Goal: Book appointment/travel/reservation

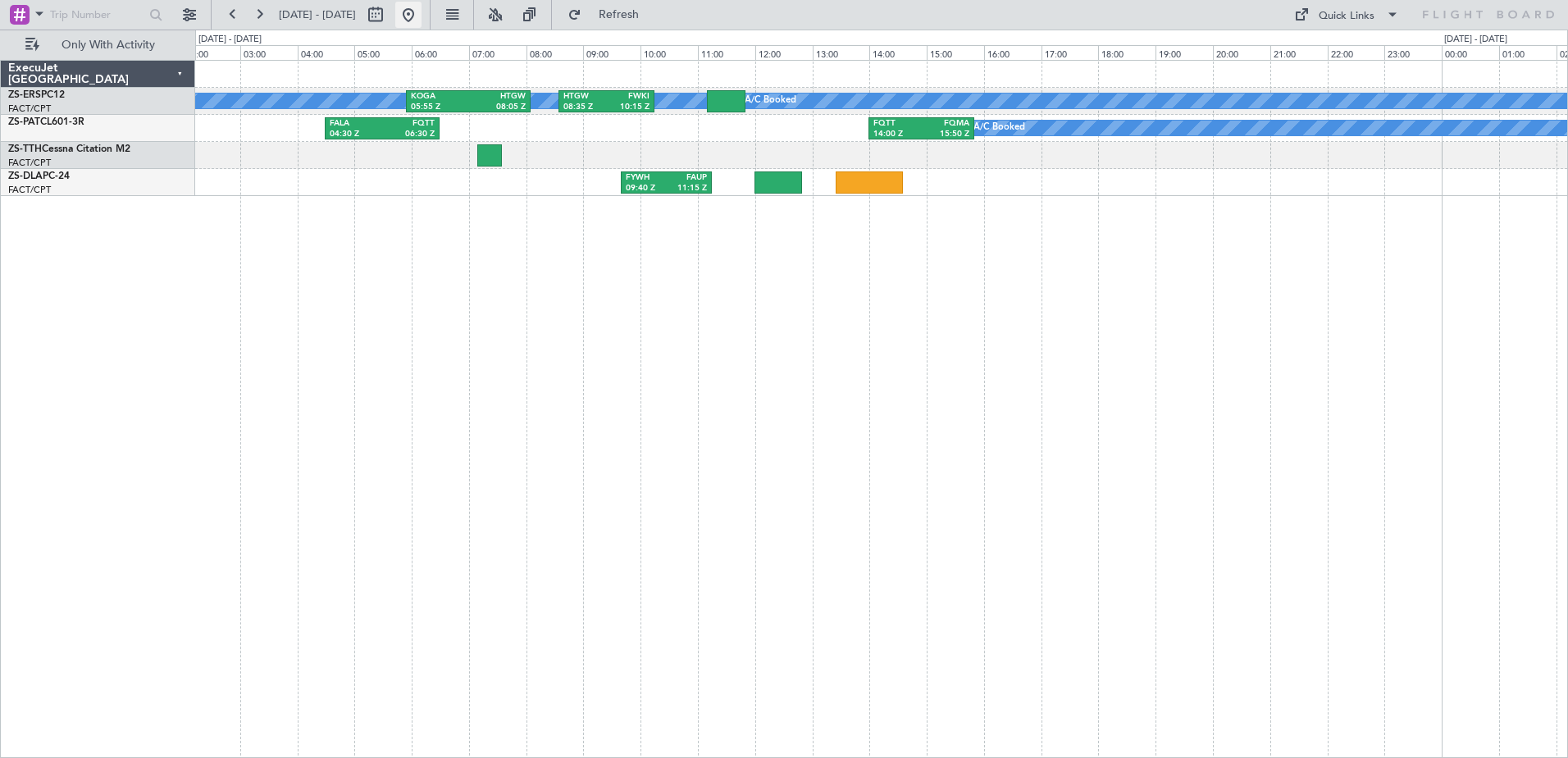
click at [422, 12] on button at bounding box center [408, 15] width 27 height 27
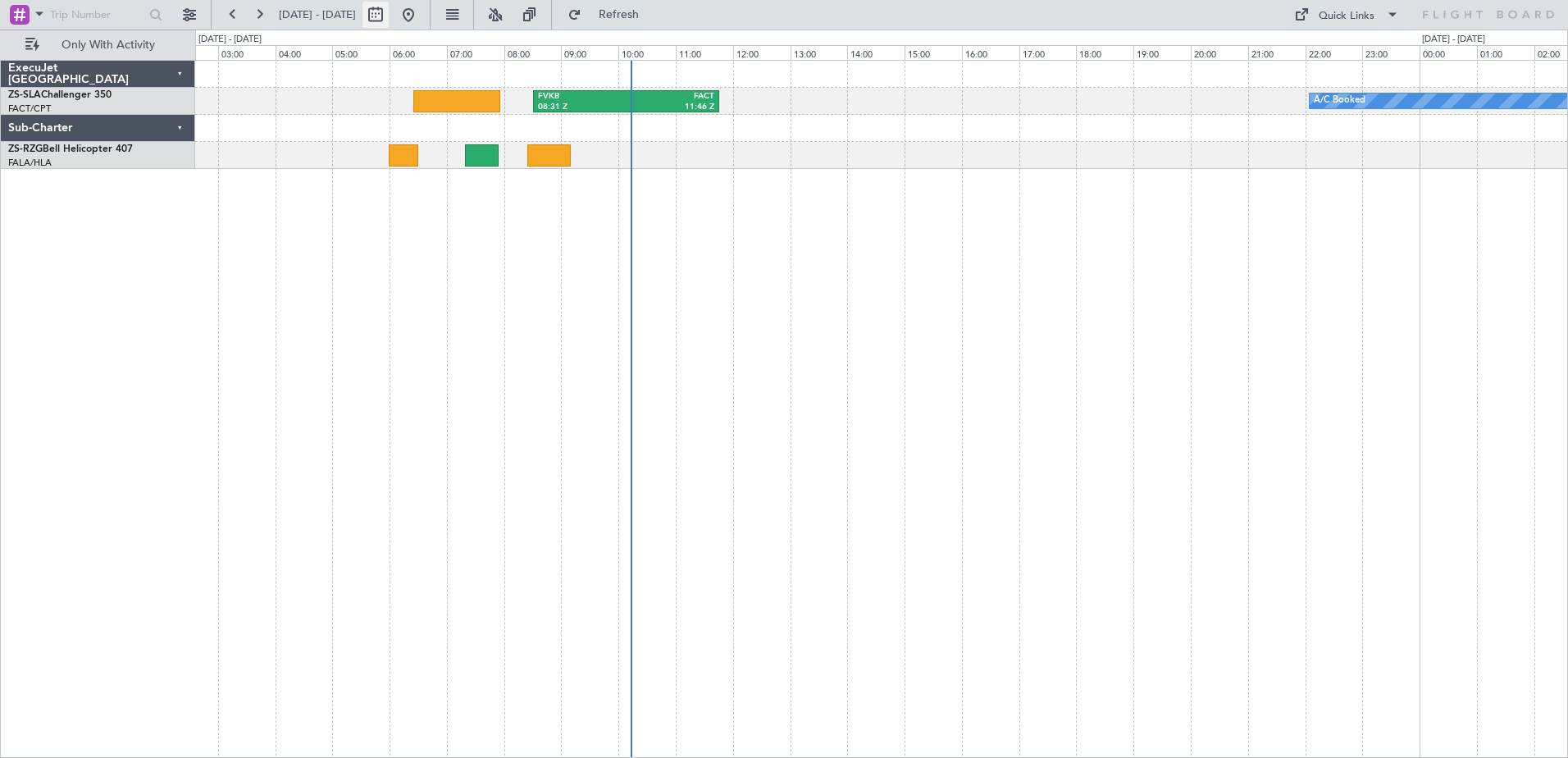
click at [389, 15] on button at bounding box center [376, 15] width 27 height 27
select select "9"
select select "2025"
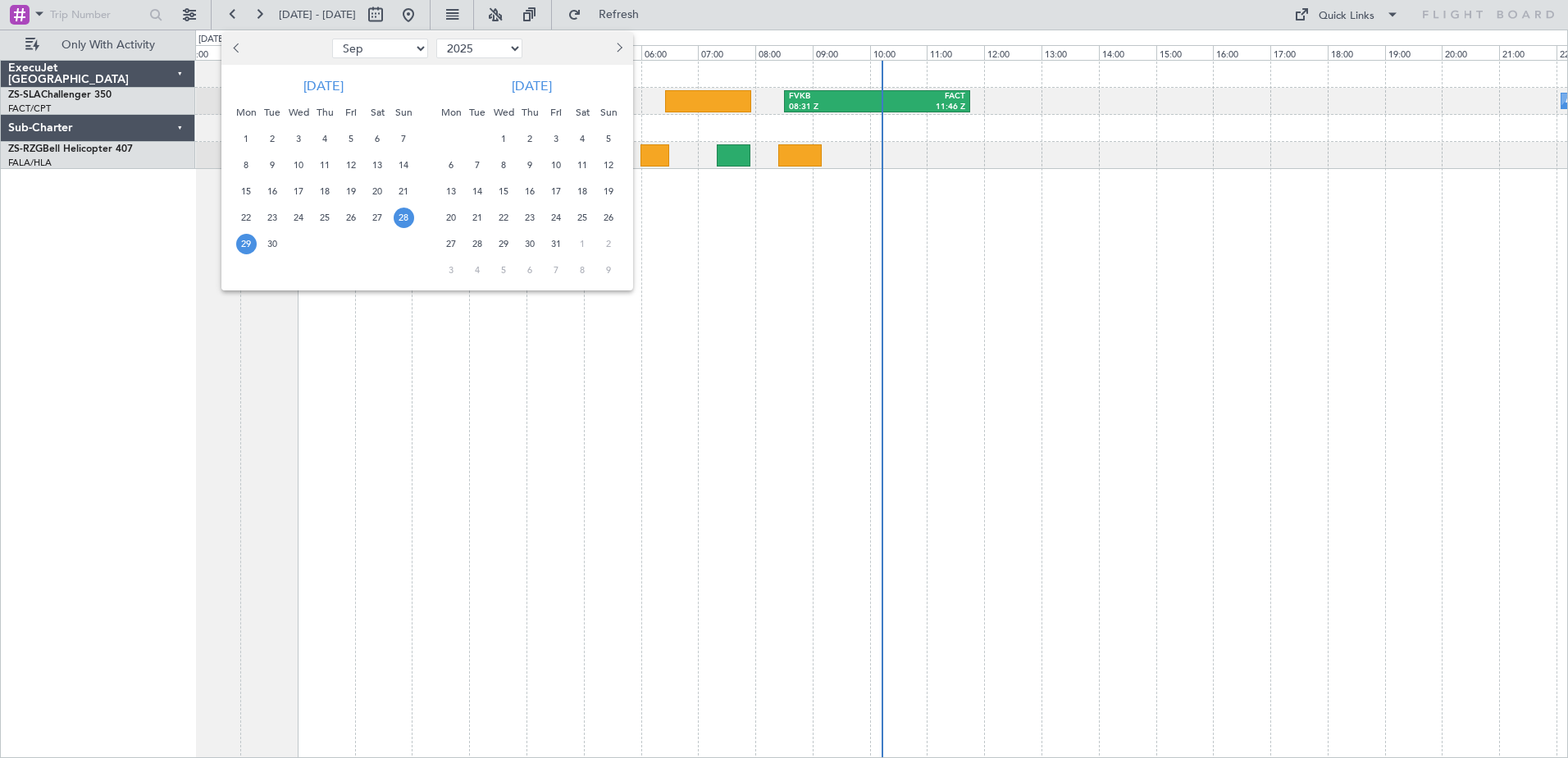
click at [620, 46] on button "Next month" at bounding box center [618, 49] width 18 height 27
click at [620, 46] on span "Next month" at bounding box center [617, 47] width 10 height 10
click at [474, 246] on span "30" at bounding box center [478, 243] width 20 height 20
click at [607, 240] on span "4" at bounding box center [608, 243] width 20 height 20
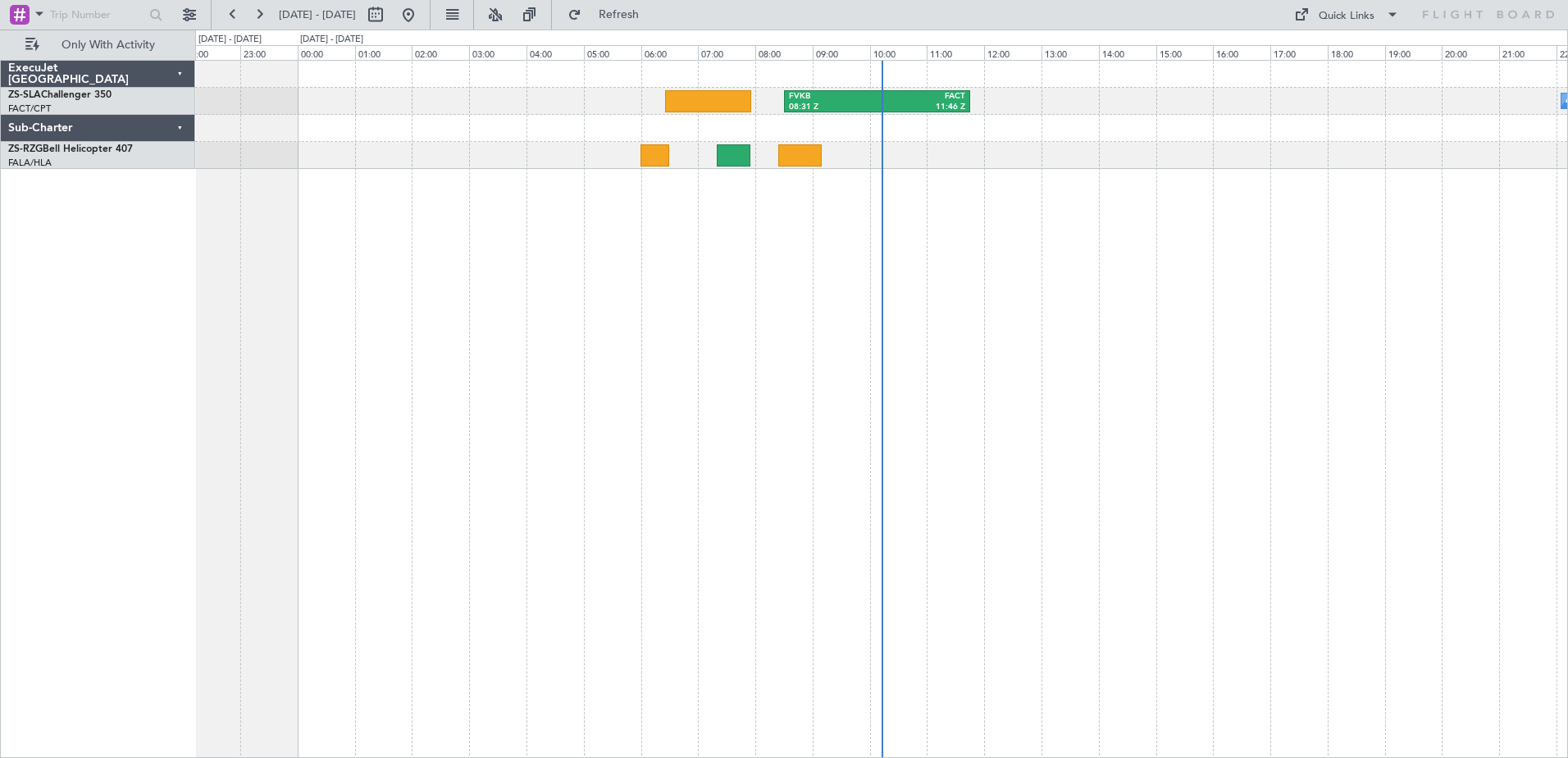
select select "12"
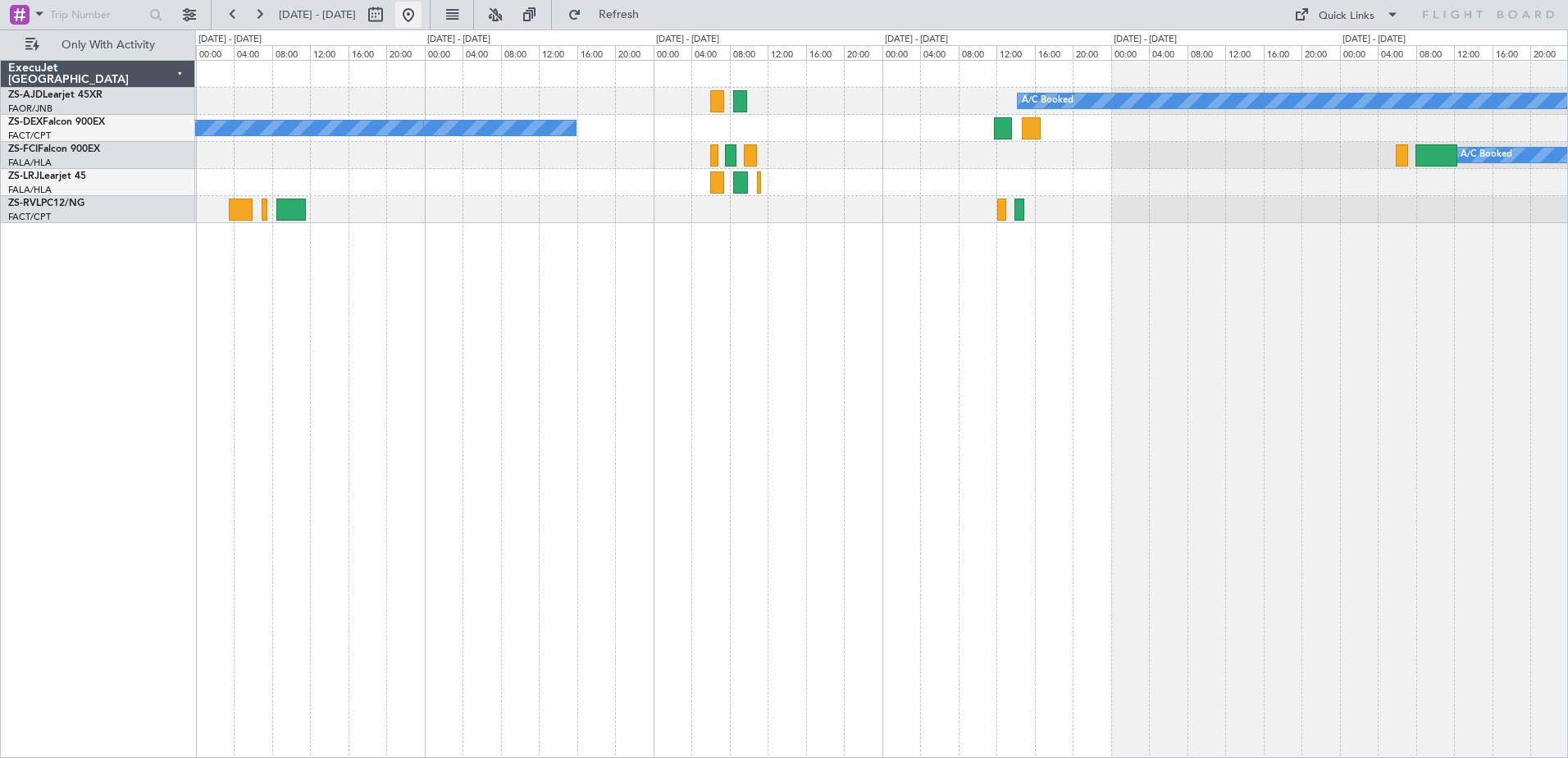
click at [422, 12] on button at bounding box center [408, 15] width 27 height 27
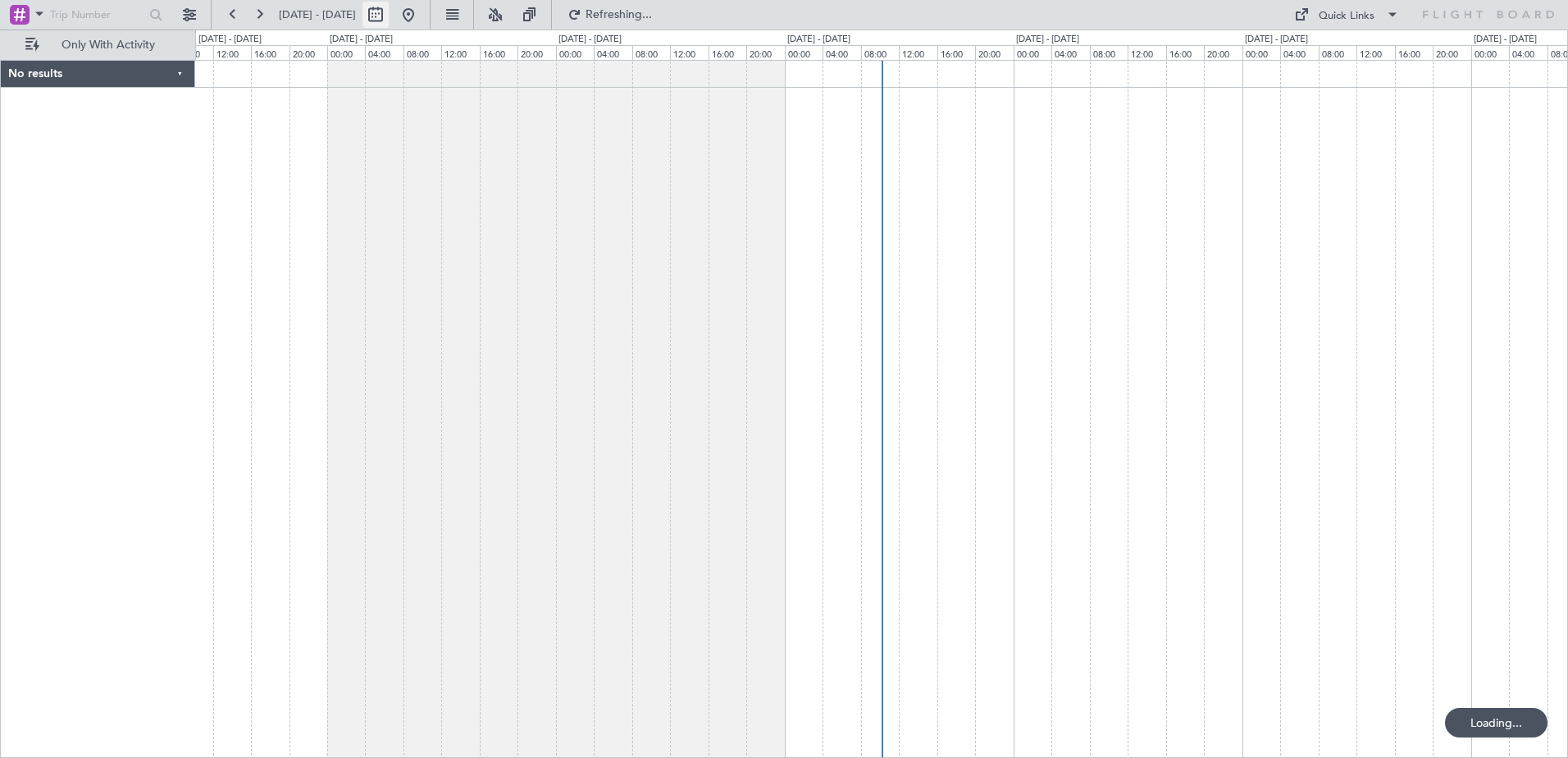
click at [389, 17] on button at bounding box center [376, 15] width 27 height 27
select select "9"
select select "2025"
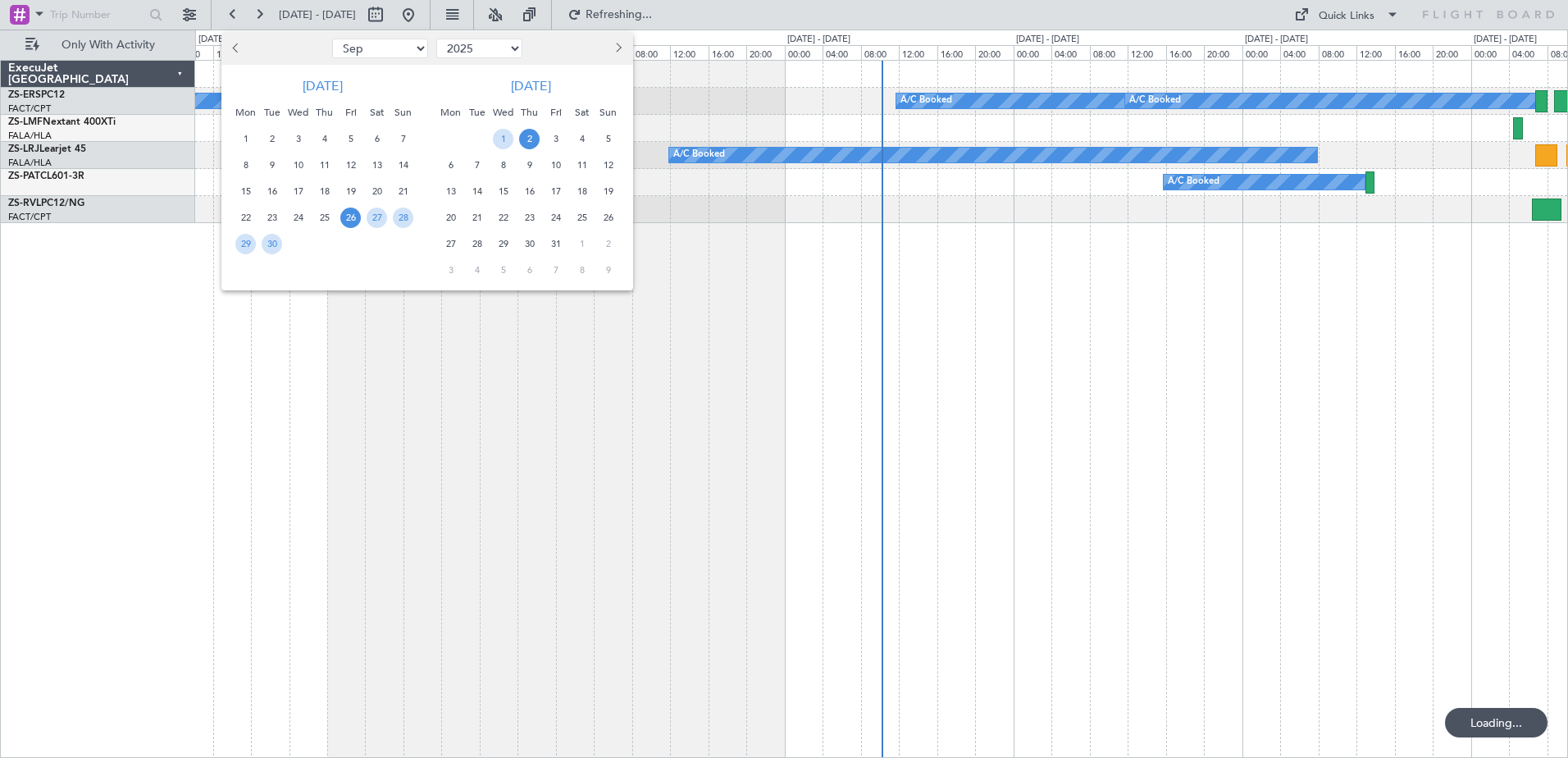
click at [621, 49] on span "Next month" at bounding box center [616, 47] width 10 height 10
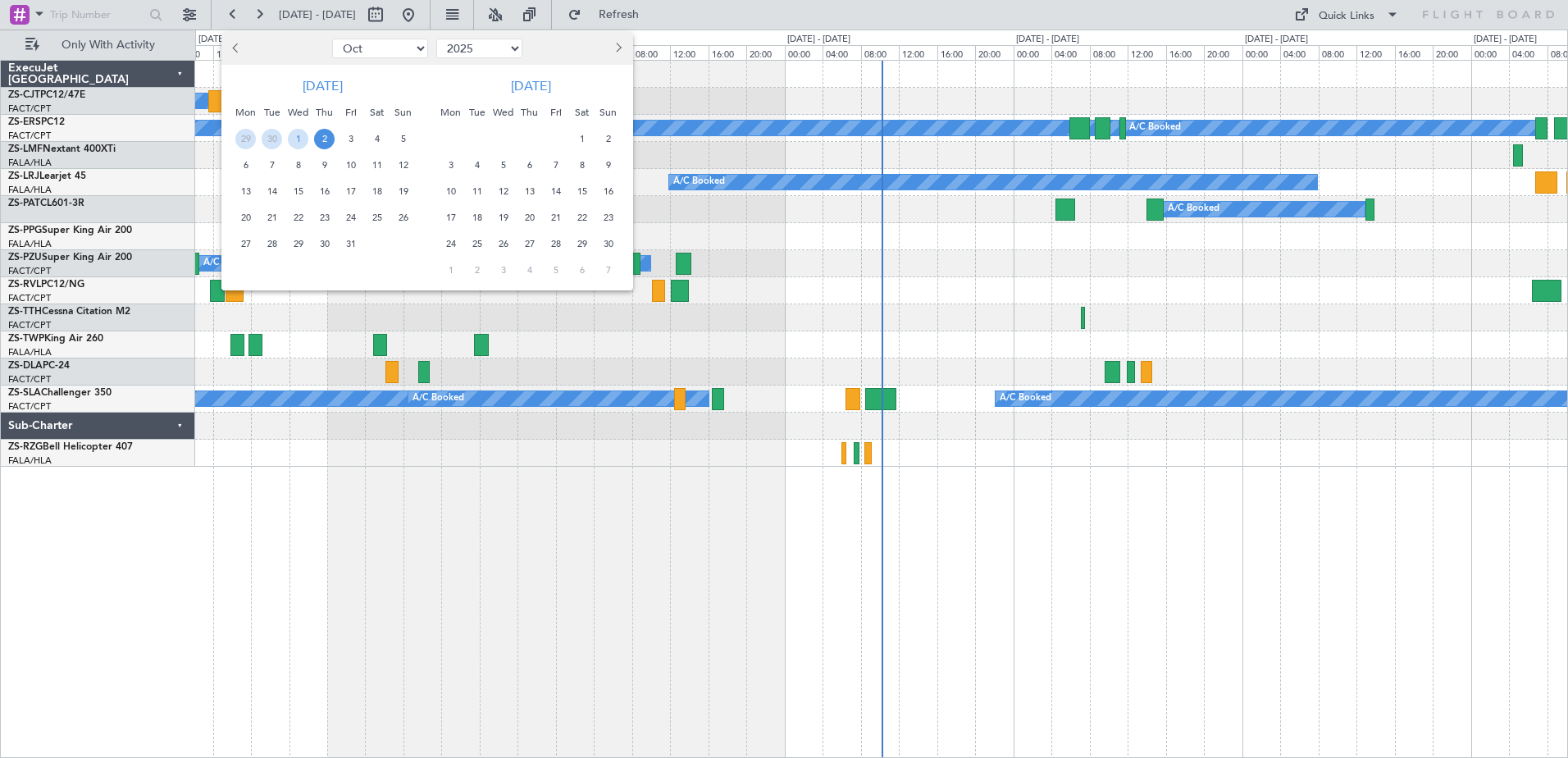
click at [449, 189] on span "10" at bounding box center [450, 191] width 20 height 20
click at [530, 220] on span "20" at bounding box center [529, 217] width 20 height 20
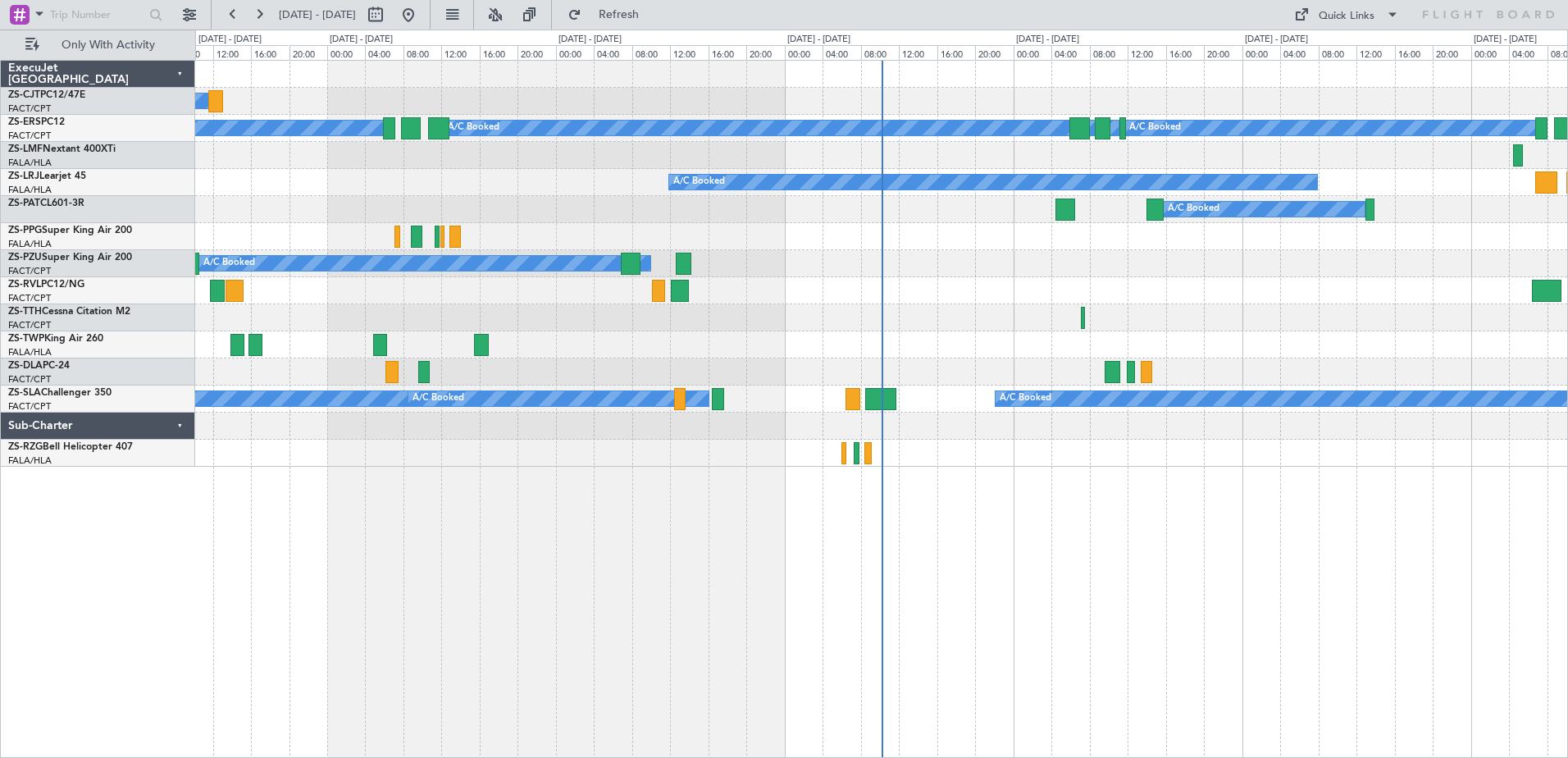
select select "11"
